Goal: Task Accomplishment & Management: Use online tool/utility

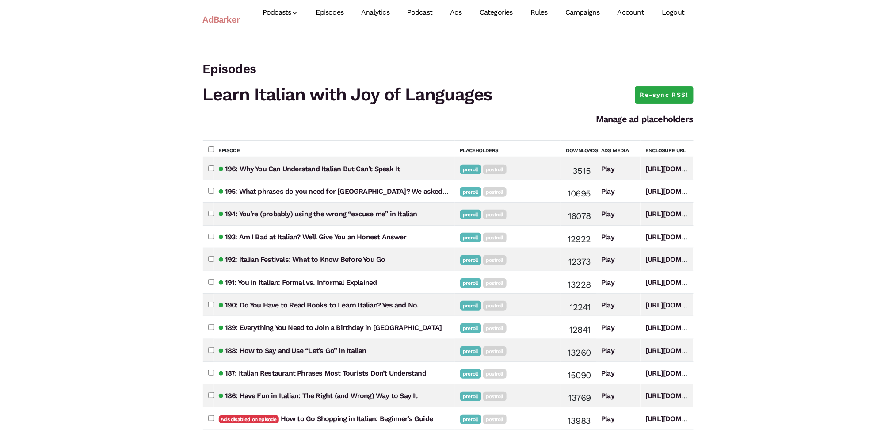
click at [209, 167] on input"] "checkbox" at bounding box center [211, 168] width 6 height 6
checkbox input"] "true"
click at [630, 117] on link "Manage ad placeholders" at bounding box center [644, 119] width 97 height 11
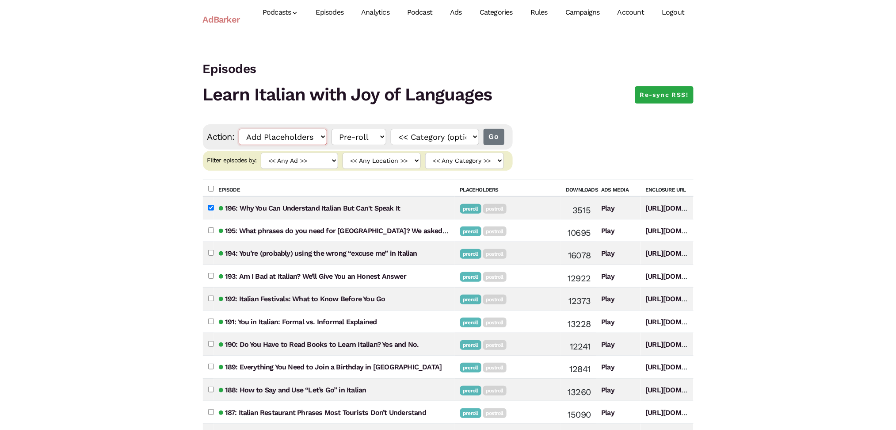
click at [324, 134] on select "Add Placeholders Remove Placeholders Enable Ads on Episode Level Disable Ads on…" at bounding box center [283, 137] width 88 height 16
click at [321, 137] on select "Add Placeholders Remove Placeholders Enable Ads on Episode Level Disable Ads on…" at bounding box center [283, 137] width 88 height 16
click at [321, 134] on select "Add Placeholders Remove Placeholders Enable Ads on Episode Level Disable Ads on…" at bounding box center [283, 137] width 88 height 16
select select "disable_ads"
click at [239, 129] on select "Add Placeholders Remove Placeholders Enable Ads on Episode Level Disable Ads on…" at bounding box center [283, 137] width 88 height 16
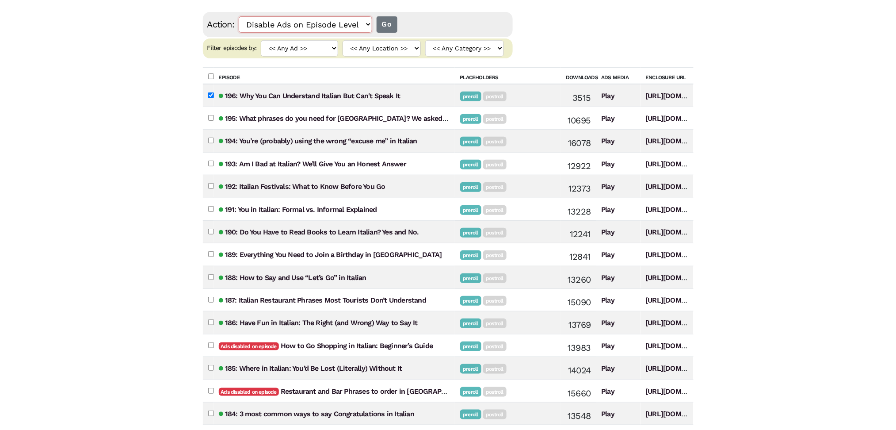
scroll to position [118, 0]
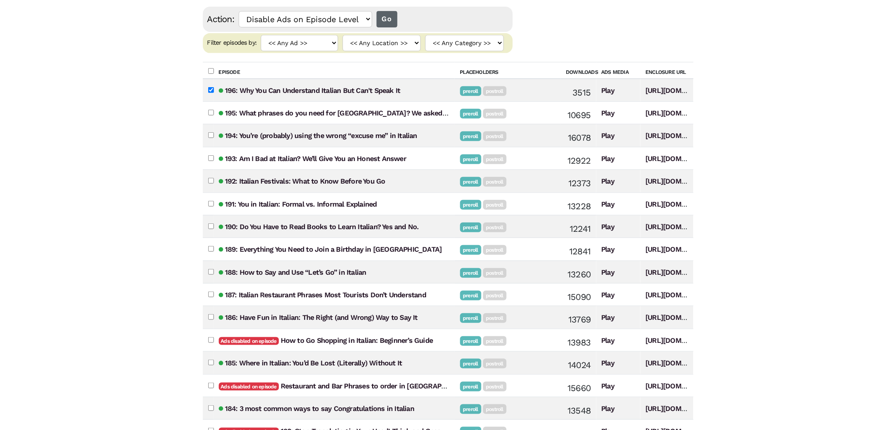
click at [391, 16] on input "Go" at bounding box center [387, 19] width 21 height 16
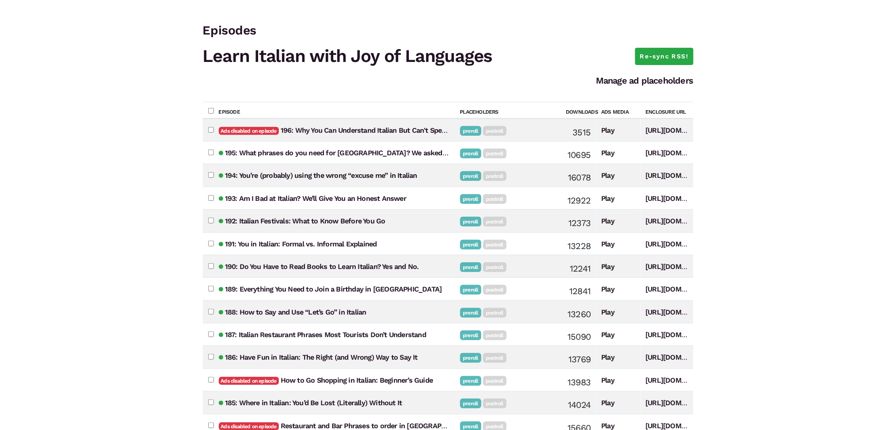
scroll to position [59, 0]
